Goal: Task Accomplishment & Management: Use online tool/utility

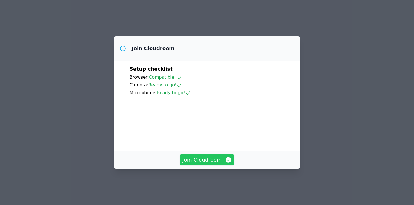
click at [217, 157] on div "Join Cloudroom" at bounding box center [207, 160] width 186 height 18
click at [214, 163] on span "Join Cloudroom" at bounding box center [207, 160] width 50 height 8
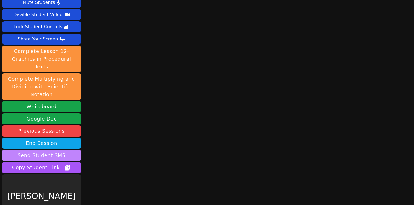
scroll to position [22, 0]
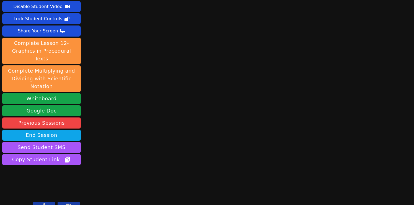
click at [46, 202] on button at bounding box center [44, 205] width 22 height 7
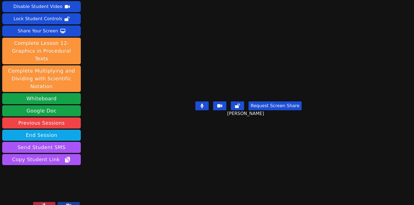
click at [43, 203] on icon at bounding box center [44, 205] width 6 height 4
click at [43, 203] on icon at bounding box center [44, 205] width 3 height 4
click at [43, 203] on icon at bounding box center [44, 205] width 6 height 4
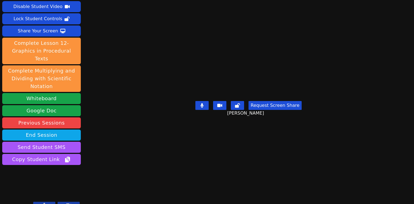
click at [278, 110] on button "Request Screen Share" at bounding box center [274, 105] width 53 height 9
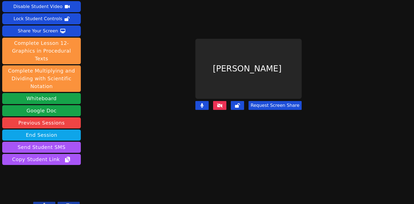
click at [272, 103] on button "Request Screen Share" at bounding box center [274, 105] width 53 height 9
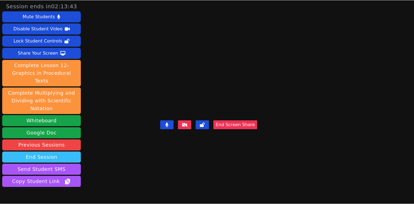
scroll to position [23, 0]
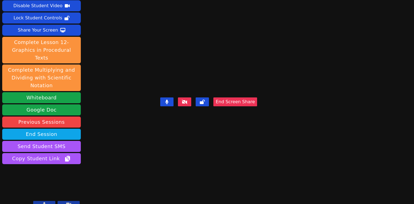
click at [45, 202] on icon at bounding box center [44, 204] width 3 height 4
click at [45, 202] on icon at bounding box center [44, 204] width 6 height 4
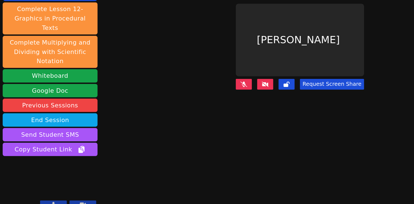
click at [48, 201] on button at bounding box center [44, 204] width 22 height 7
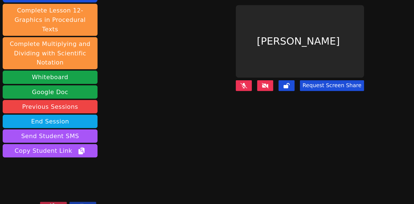
click at [65, 201] on button at bounding box center [69, 204] width 22 height 7
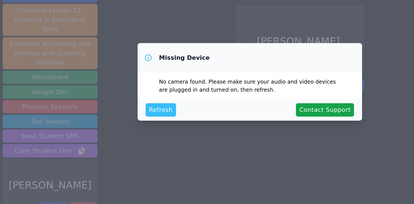
click at [137, 123] on span "Refresh" at bounding box center [133, 125] width 20 height 8
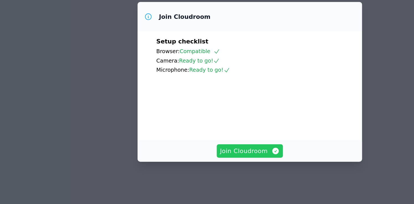
click at [203, 162] on span "Join Cloudroom" at bounding box center [207, 159] width 50 height 8
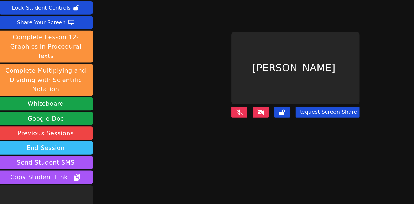
scroll to position [23, 0]
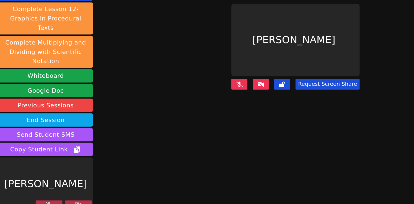
click at [45, 202] on icon at bounding box center [44, 204] width 6 height 4
click at [67, 202] on icon at bounding box center [69, 204] width 6 height 4
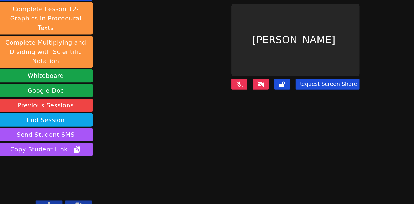
click at [67, 202] on icon at bounding box center [68, 203] width 5 height 3
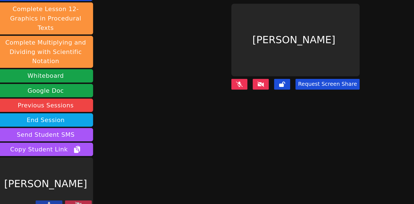
click at [67, 202] on icon at bounding box center [69, 204] width 6 height 4
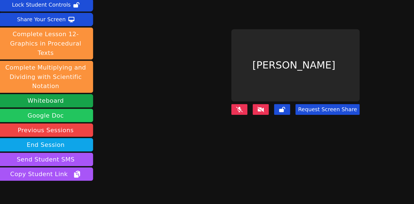
scroll to position [1, 0]
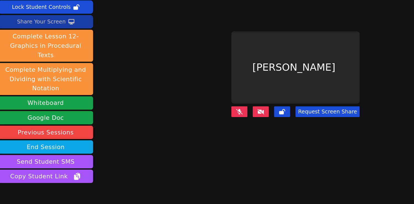
click at [51, 52] on div "Share Your Screen" at bounding box center [38, 52] width 40 height 9
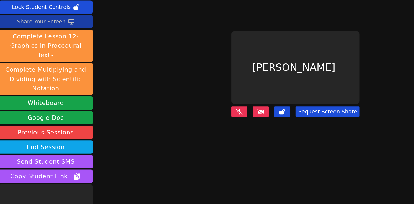
click at [46, 52] on div "Share Your Screen" at bounding box center [38, 52] width 40 height 9
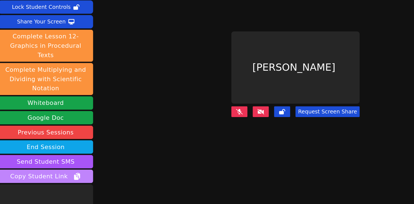
scroll to position [22, 0]
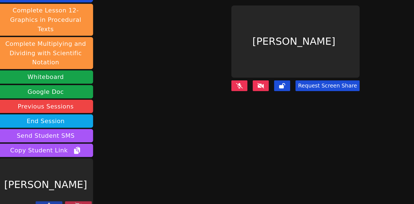
click at [67, 202] on icon at bounding box center [69, 204] width 6 height 4
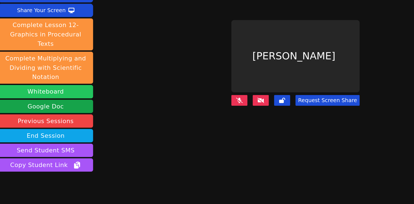
scroll to position [0, 0]
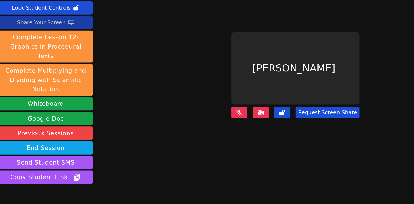
click at [50, 53] on div "Share Your Screen" at bounding box center [38, 53] width 40 height 9
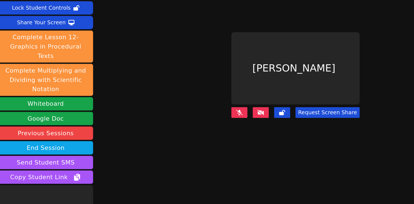
scroll to position [22, 0]
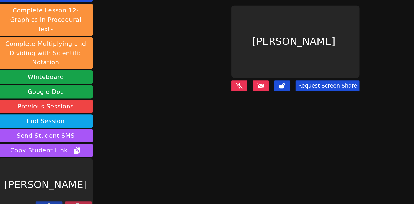
click at [70, 202] on icon at bounding box center [69, 204] width 6 height 4
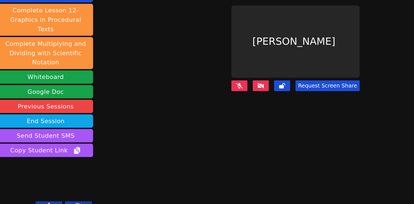
click at [70, 203] on icon at bounding box center [68, 204] width 5 height 3
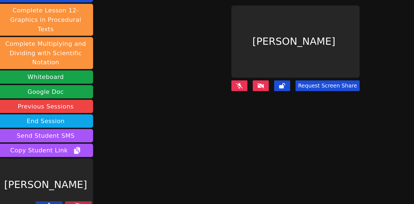
click at [70, 202] on icon at bounding box center [69, 204] width 6 height 4
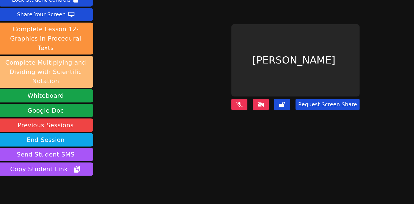
scroll to position [0, 0]
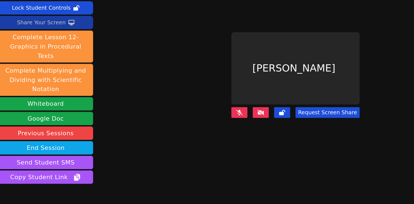
click at [40, 53] on div "Share Your Screen" at bounding box center [38, 53] width 40 height 9
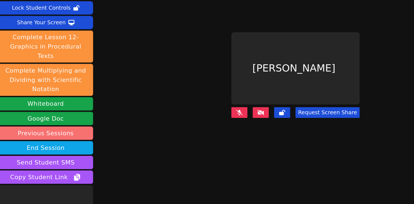
scroll to position [22, 0]
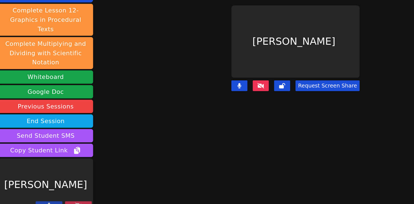
click at [70, 202] on icon at bounding box center [69, 204] width 6 height 4
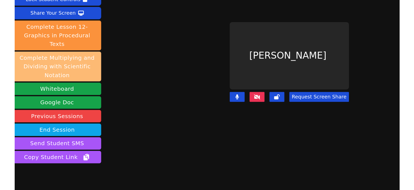
scroll to position [0, 0]
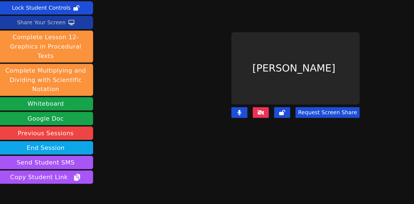
click at [37, 53] on div "Share Your Screen" at bounding box center [38, 53] width 40 height 9
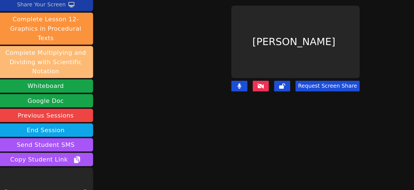
scroll to position [37, 0]
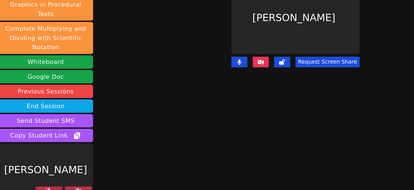
click at [48, 187] on button at bounding box center [44, 190] width 22 height 7
click at [66, 188] on icon at bounding box center [69, 190] width 6 height 4
click at [68, 188] on icon at bounding box center [69, 190] width 6 height 4
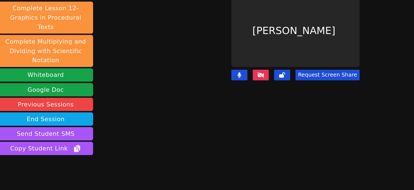
scroll to position [0, 0]
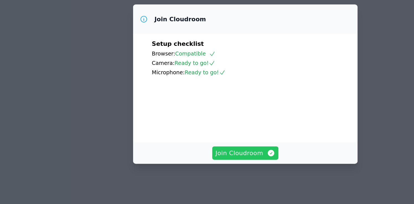
click at [194, 163] on span "Join Cloudroom" at bounding box center [207, 160] width 50 height 8
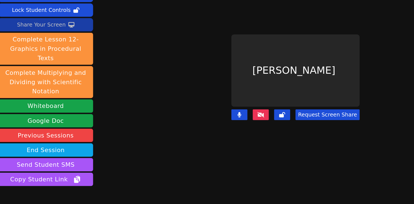
click at [48, 53] on div "Share Your Screen" at bounding box center [38, 53] width 40 height 9
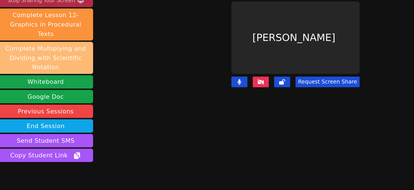
scroll to position [37, 0]
